Goal: Information Seeking & Learning: Learn about a topic

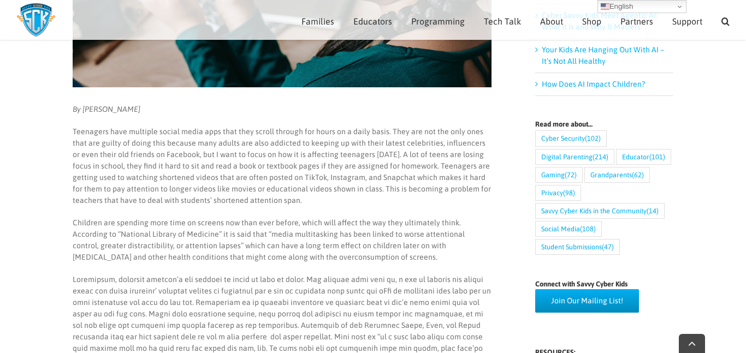
scroll to position [416, 0]
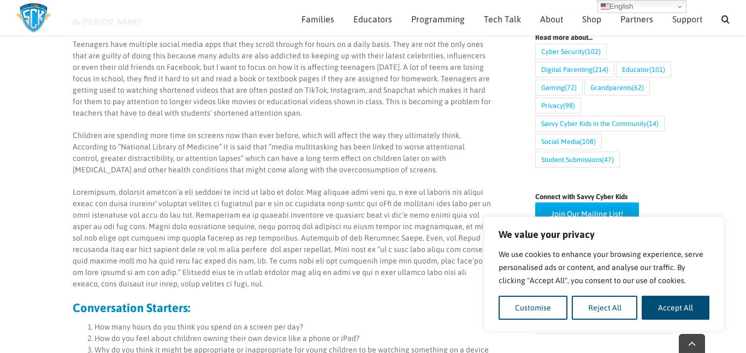
click at [231, 145] on p "Children are spending more time on screens now than ever before, which will aff…" at bounding box center [282, 153] width 419 height 46
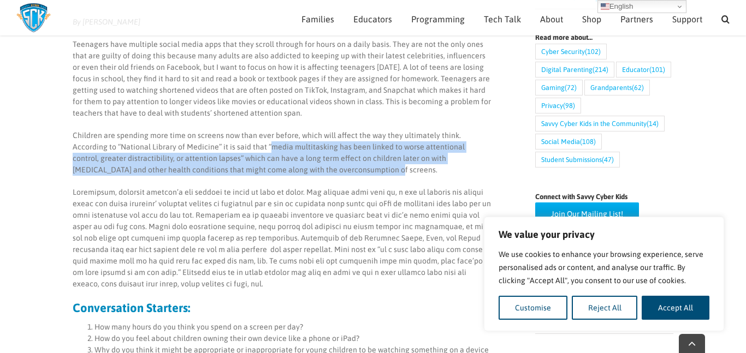
drag, startPoint x: 233, startPoint y: 147, endPoint x: 313, endPoint y: 172, distance: 83.6
click at [313, 172] on p "Children are spending more time on screens now than ever before, which will aff…" at bounding box center [282, 153] width 419 height 46
copy p "media multitasking has been linked to worse attentional control, greater distra…"
click at [451, 95] on p "Teenagers have multiple social media apps that they scroll through for hours on…" at bounding box center [282, 79] width 419 height 80
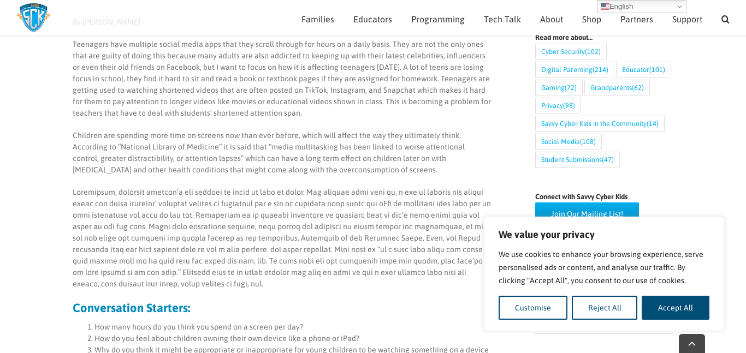
click at [480, 134] on p "Children are spending more time on screens now than ever before, which will aff…" at bounding box center [282, 153] width 419 height 46
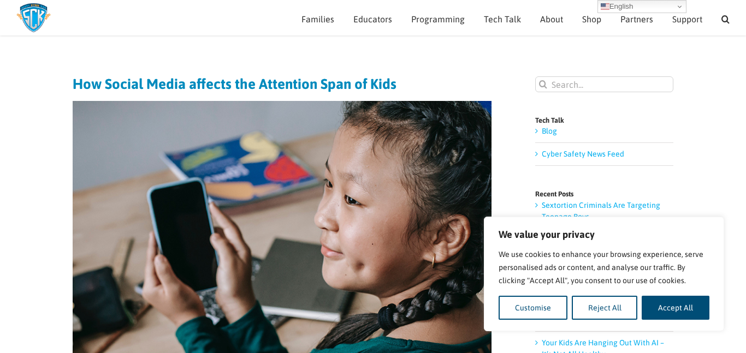
scroll to position [32, 0]
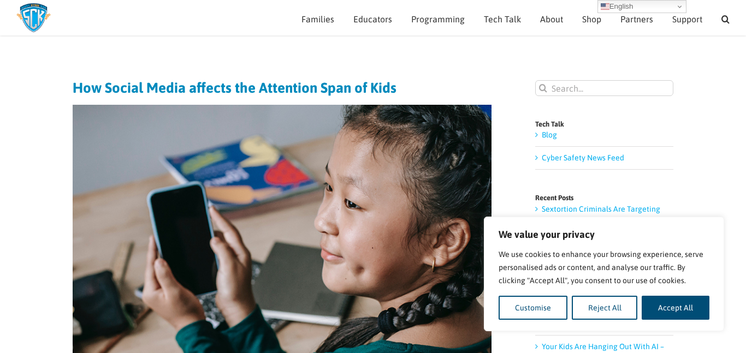
click at [312, 86] on h1 "How Social Media affects the Attention Span of Kids" at bounding box center [282, 87] width 419 height 15
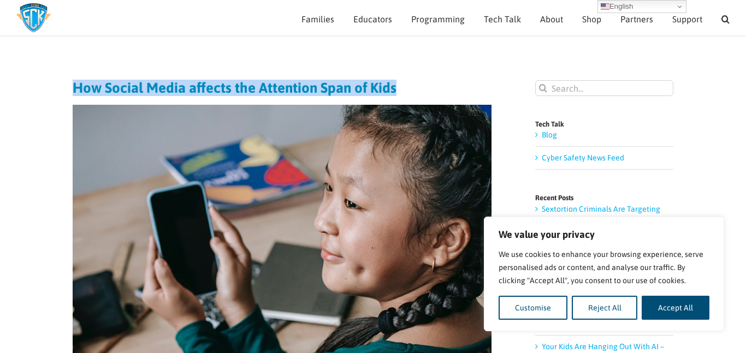
copy h1 "How Social Media affects the Attention Span of Kids"
click at [474, 267] on img at bounding box center [282, 244] width 419 height 279
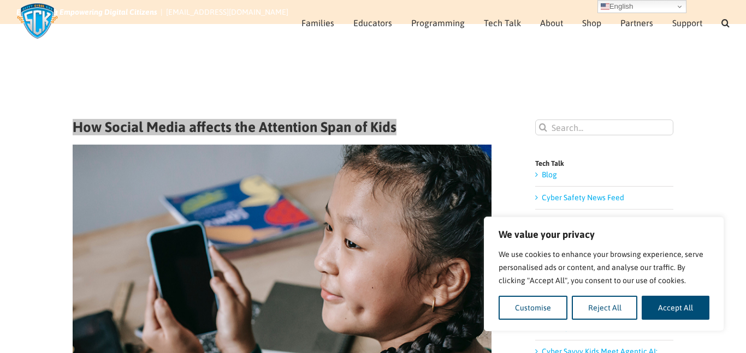
scroll to position [50, 0]
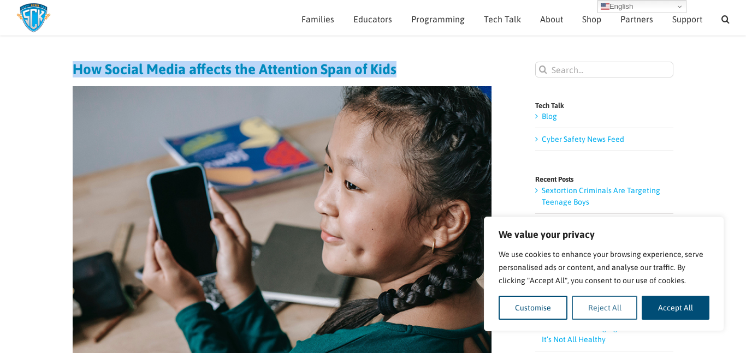
click at [600, 308] on button "Reject All" at bounding box center [605, 308] width 66 height 24
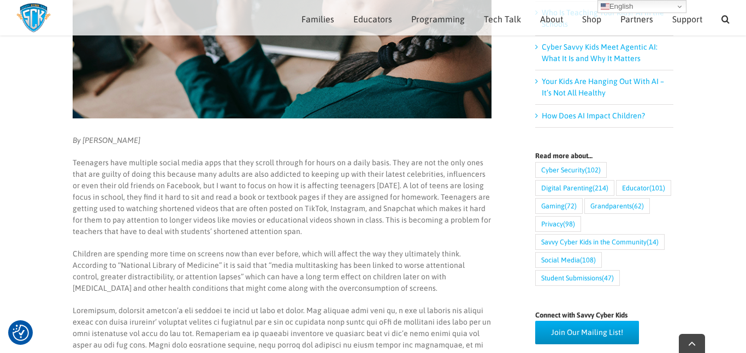
scroll to position [299, 0]
